Goal: Use online tool/utility: Use online tool/utility

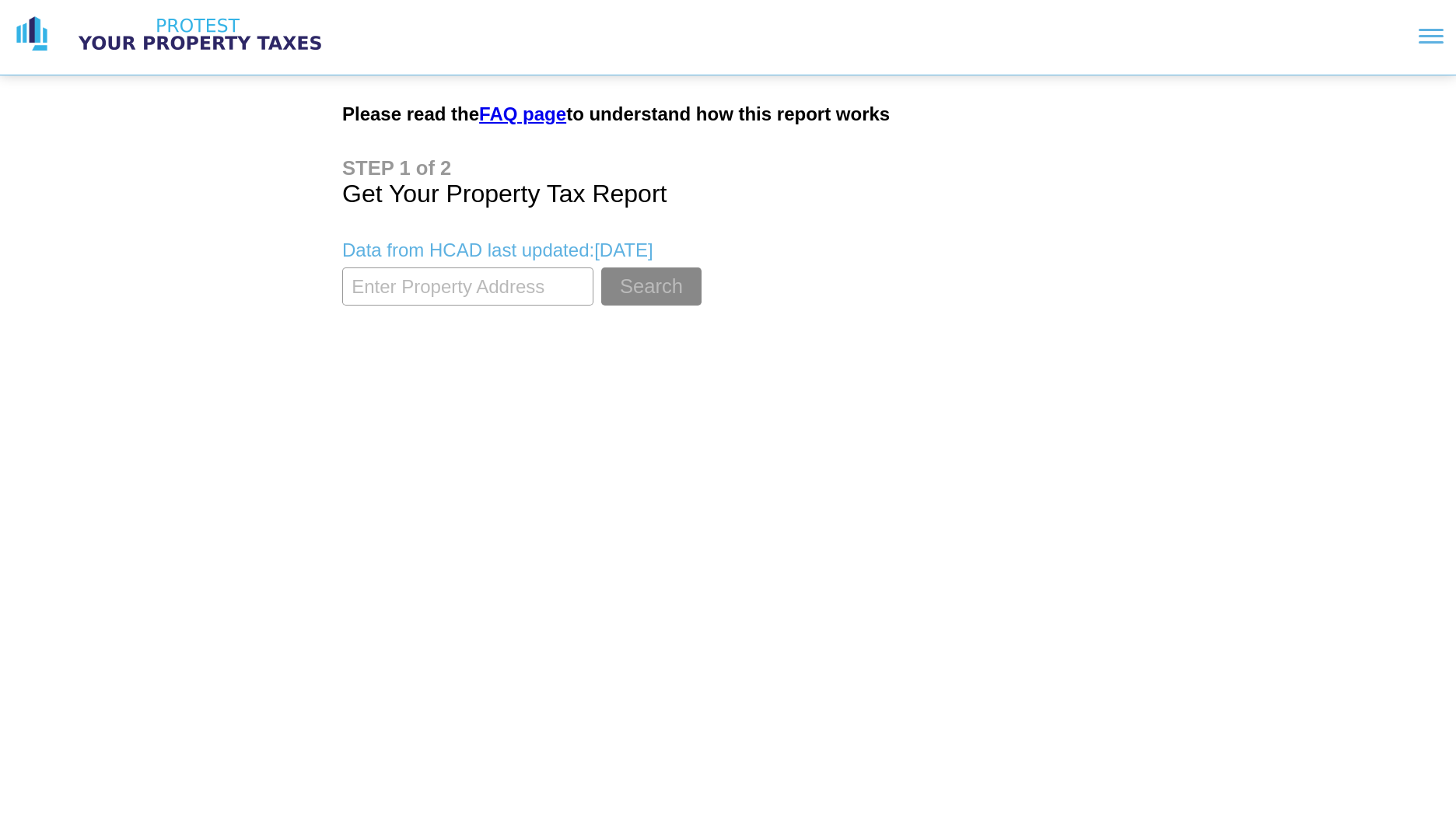
click at [432, 285] on input "textbox" at bounding box center [468, 286] width 251 height 38
click at [601, 268] on button "Search" at bounding box center [651, 286] width 100 height 38
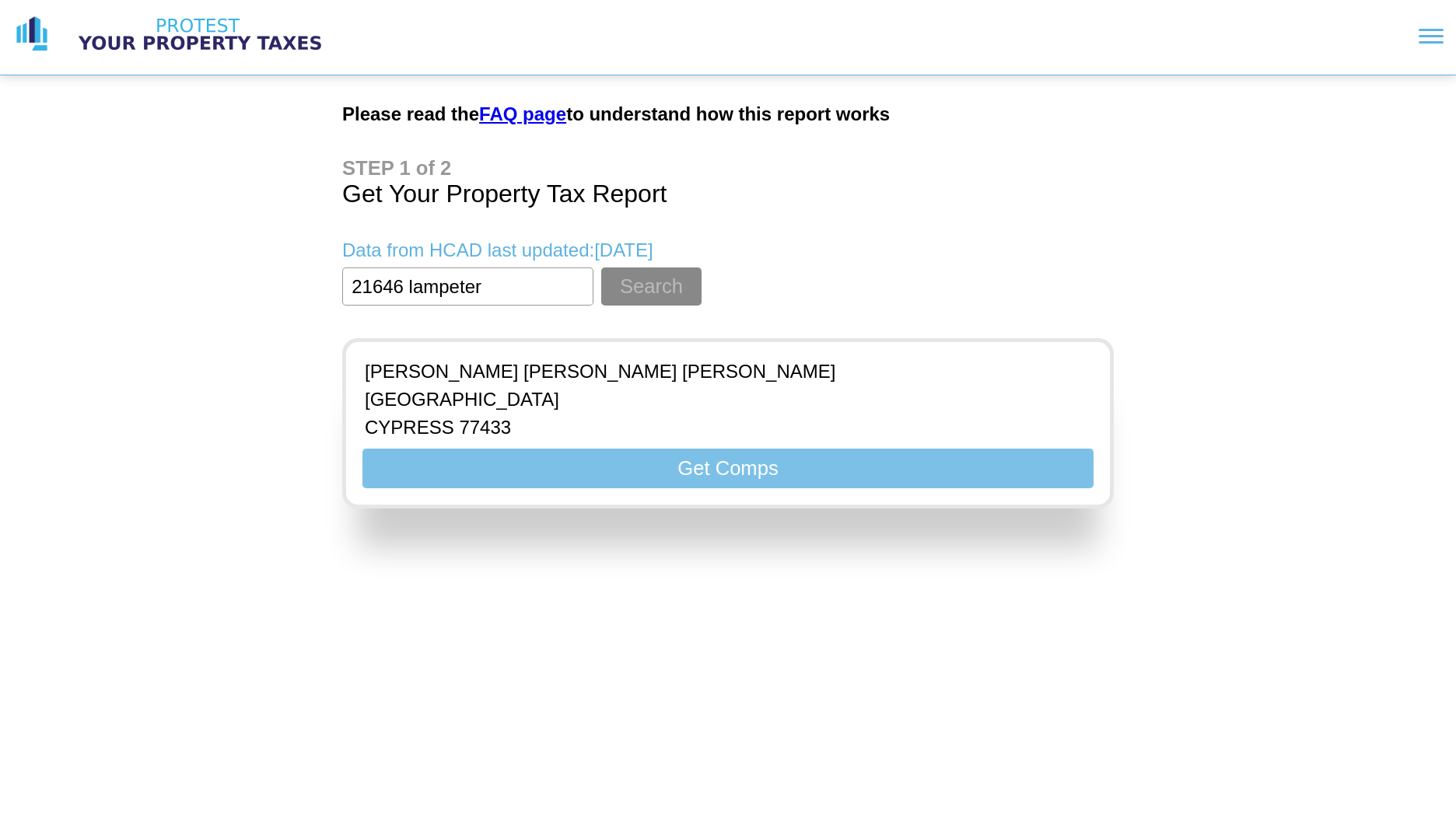
type input "21646 lampeter"
click at [588, 469] on button "Get Comps" at bounding box center [728, 469] width 732 height 40
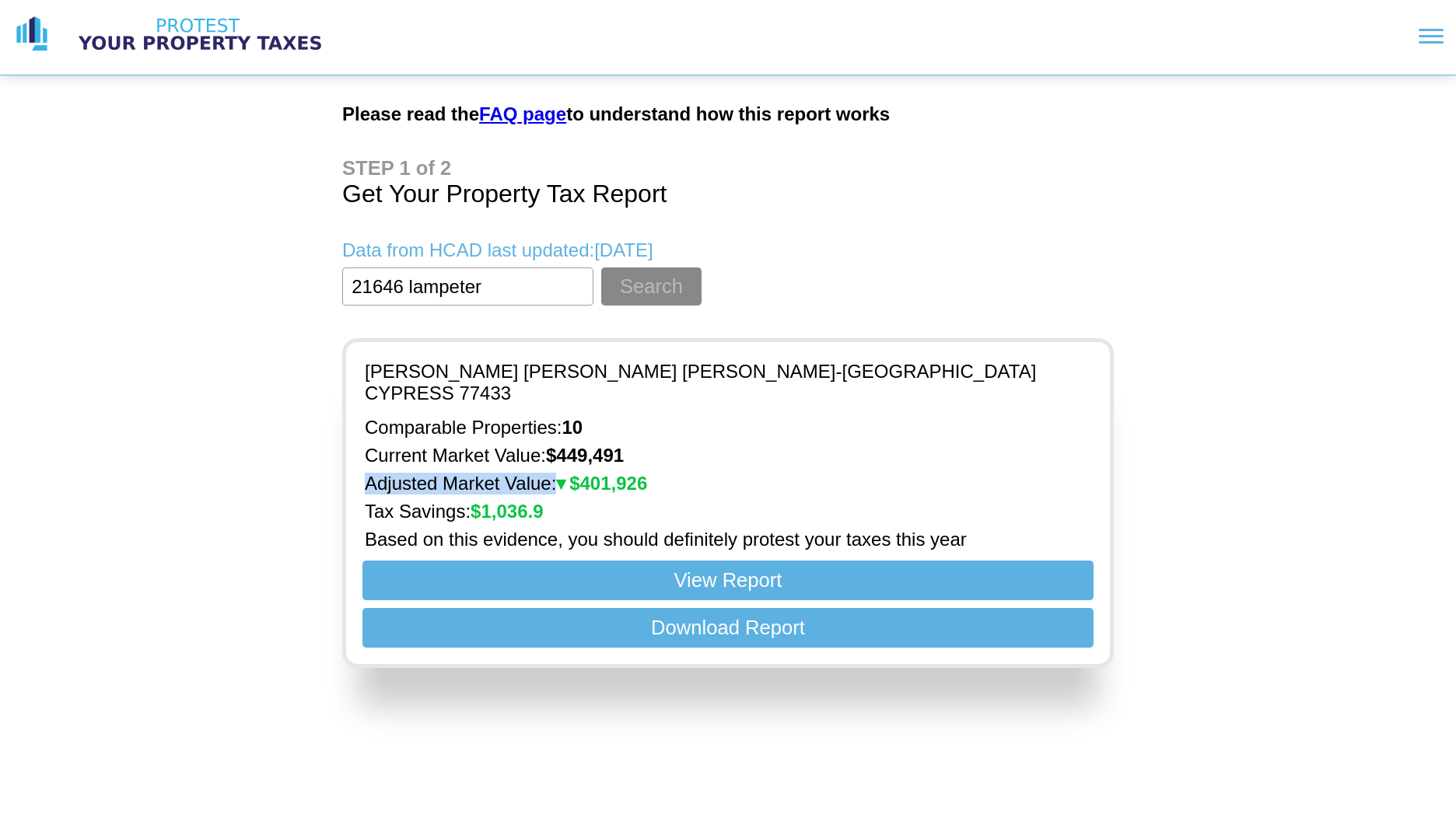
drag, startPoint x: 365, startPoint y: 484, endPoint x: 556, endPoint y: 476, distance: 191.2
click at [556, 476] on p "Adjusted Market Value: $ 401,926" at bounding box center [728, 484] width 727 height 22
drag, startPoint x: 556, startPoint y: 476, endPoint x: 582, endPoint y: 483, distance: 26.9
click at [582, 483] on strong "$ 401,926" at bounding box center [602, 483] width 91 height 21
drag, startPoint x: 563, startPoint y: 458, endPoint x: 628, endPoint y: 456, distance: 65.0
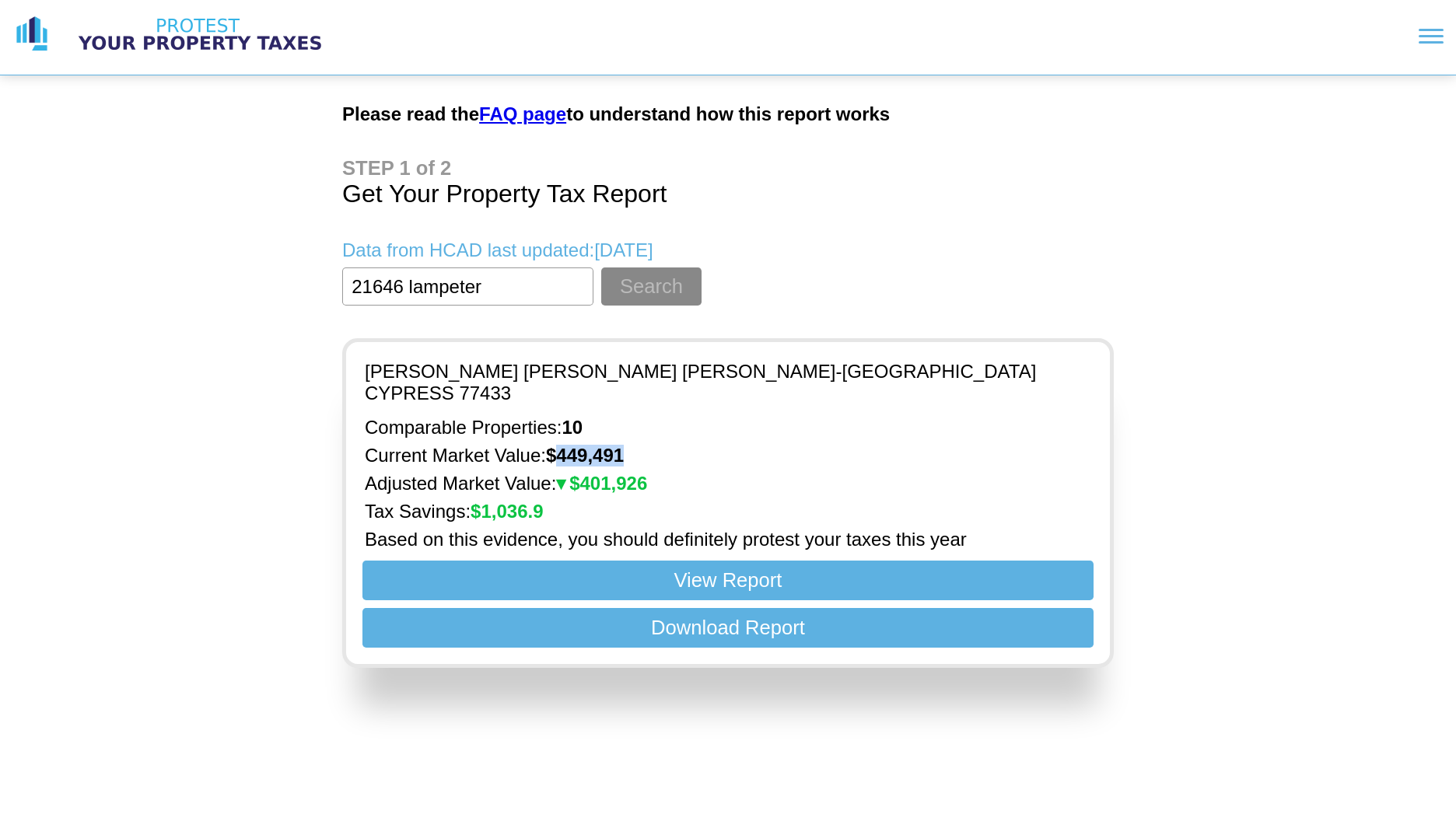
click at [624, 456] on strong "$ 449,491" at bounding box center [585, 455] width 78 height 21
drag, startPoint x: 628, startPoint y: 456, endPoint x: 713, endPoint y: 477, distance: 87.6
click at [713, 477] on p "Adjusted Market Value: $ 401,926" at bounding box center [728, 484] width 727 height 22
click at [516, 120] on link "FAQ page" at bounding box center [523, 114] width 87 height 21
